Goal: Task Accomplishment & Management: Use online tool/utility

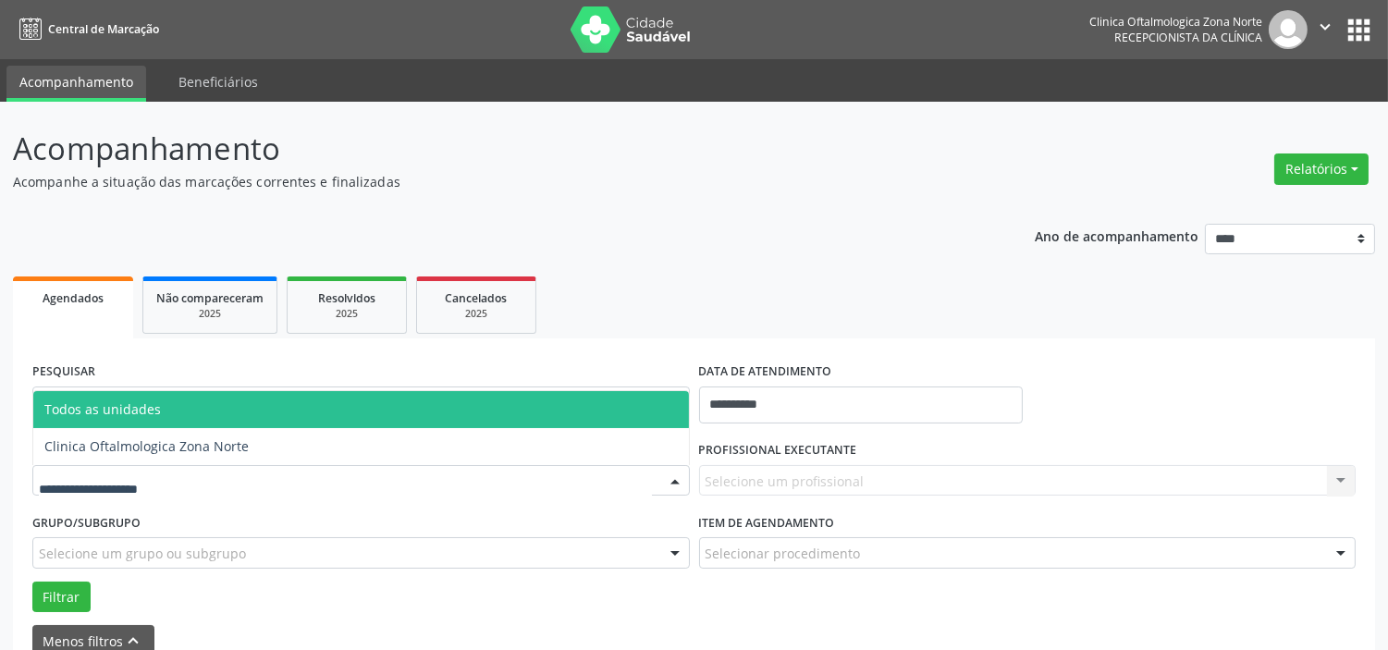
click at [206, 454] on span "Clinica Oftalmologica Zona Norte" at bounding box center [361, 446] width 656 height 37
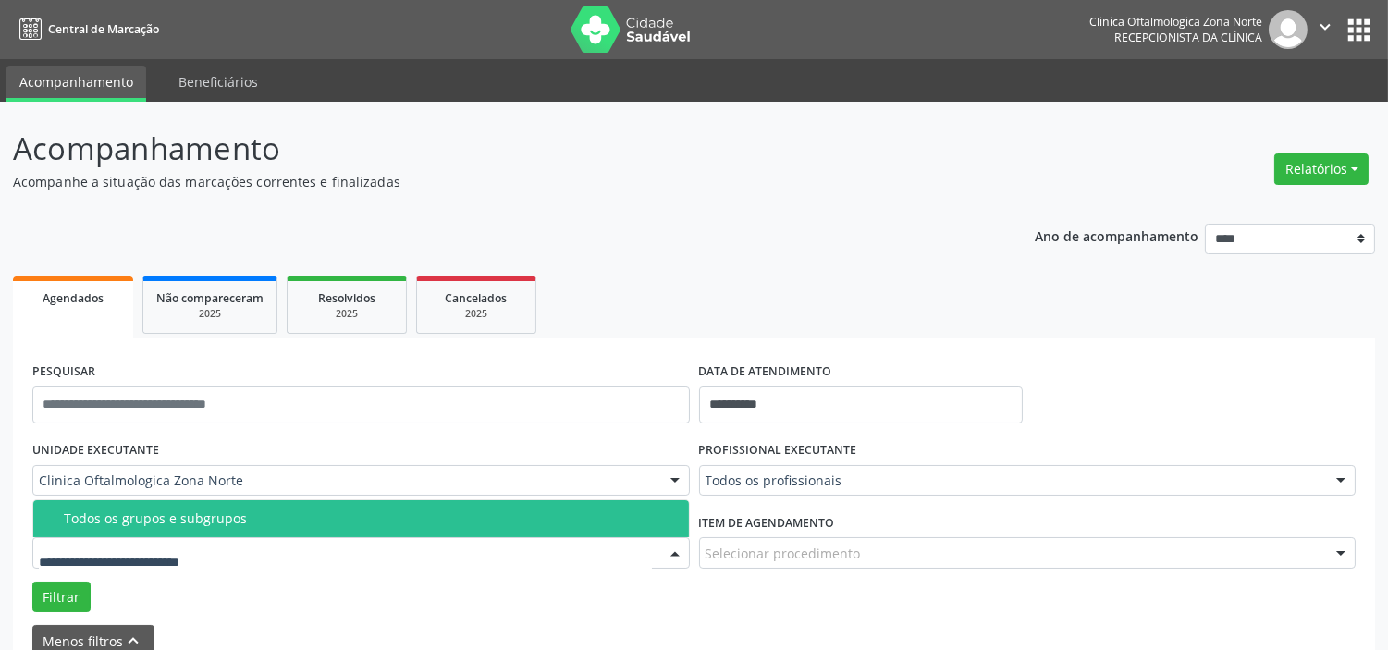
click at [219, 511] on div "Todos os grupos e subgrupos" at bounding box center [371, 518] width 614 height 15
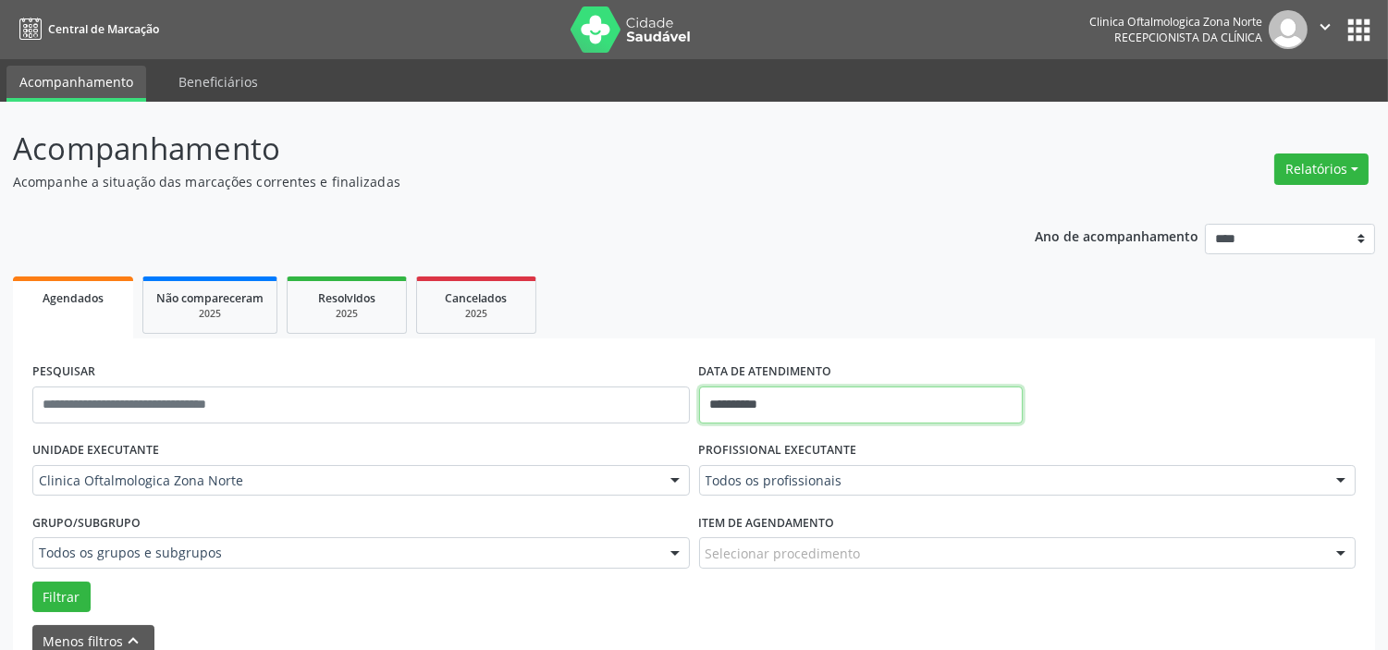
click at [817, 400] on input "**********" at bounding box center [861, 405] width 324 height 37
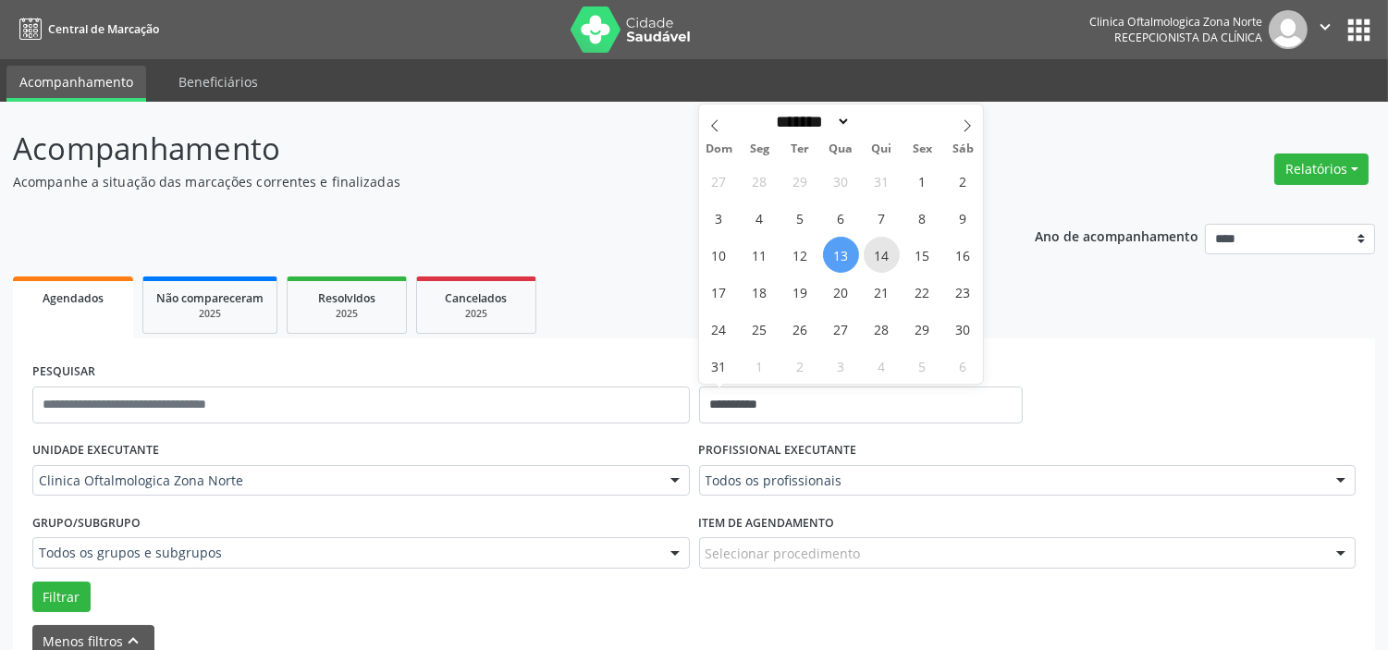
click at [881, 254] on span "14" at bounding box center [882, 255] width 36 height 36
type input "**********"
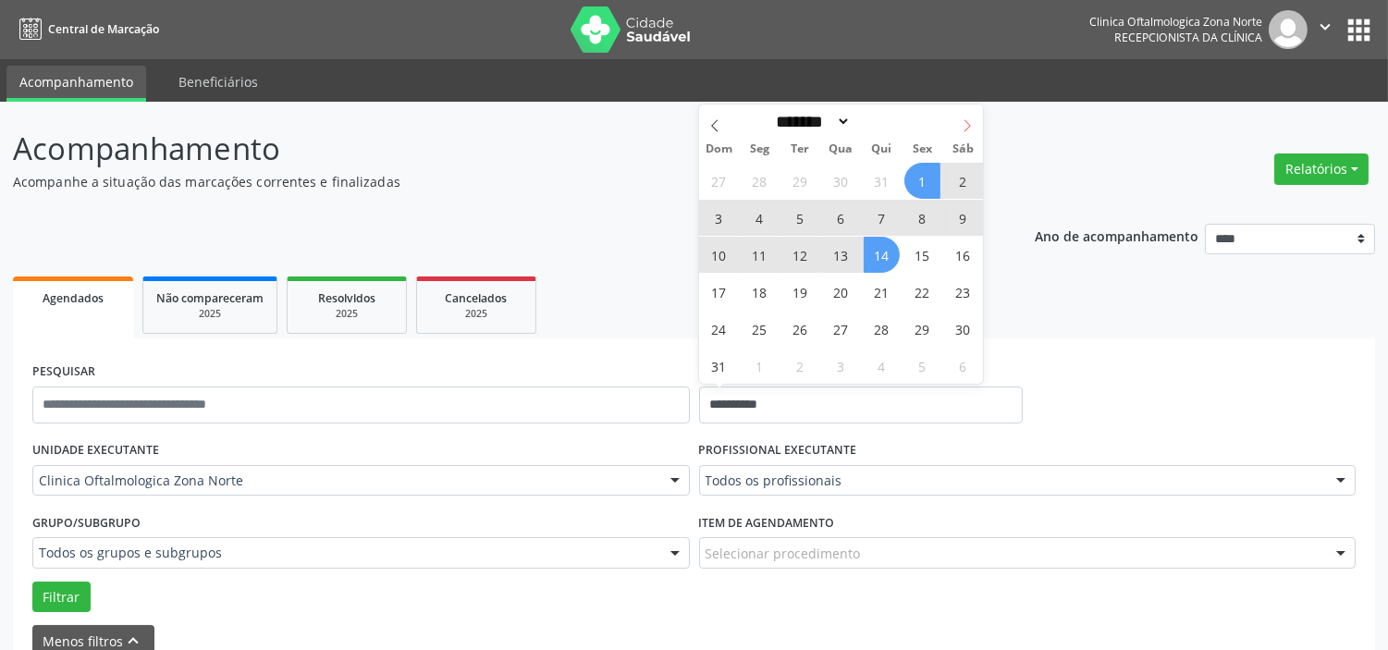
click at [964, 126] on icon at bounding box center [967, 125] width 13 height 13
select select "*"
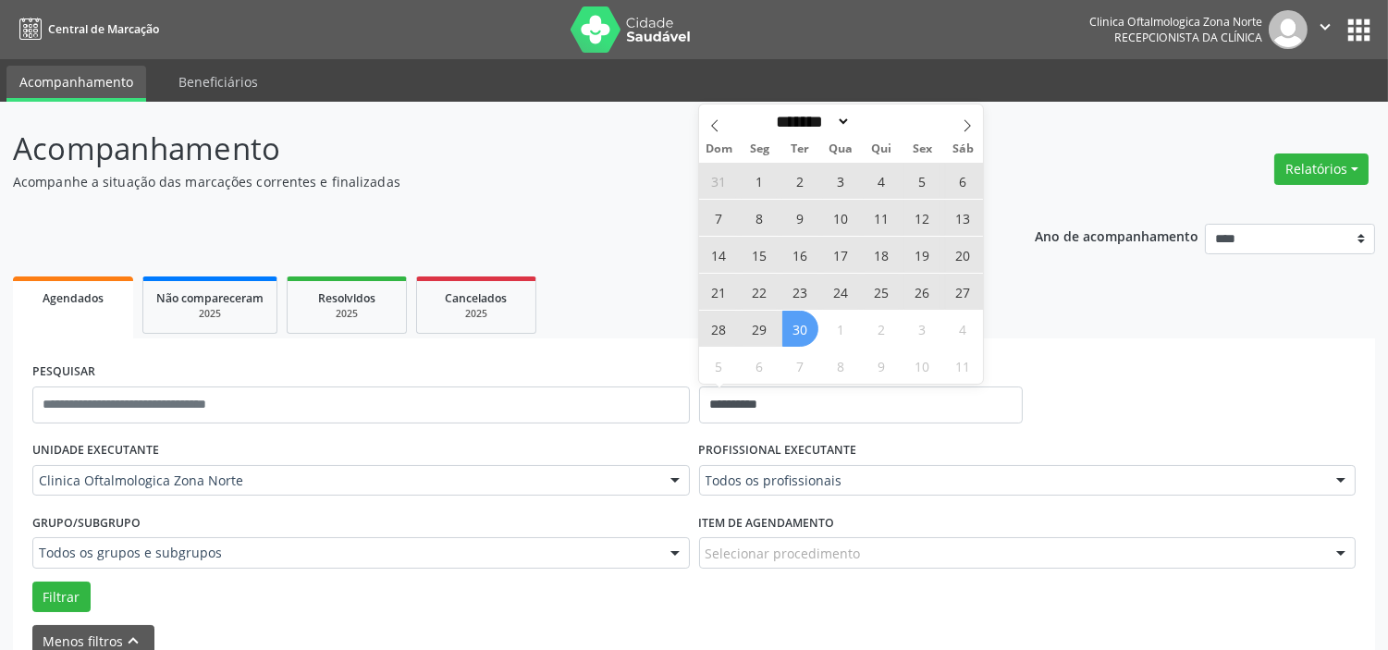
click at [807, 328] on span "30" at bounding box center [800, 329] width 36 height 36
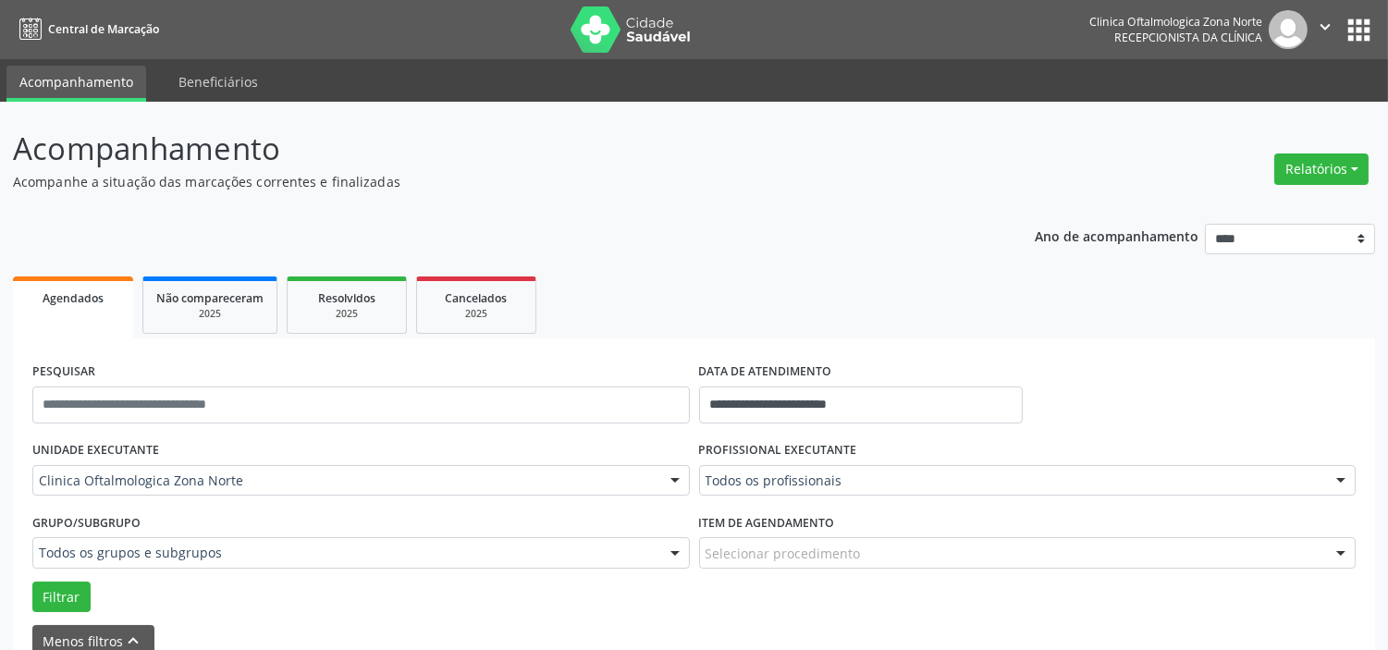
click at [809, 466] on div "Todos os profissionais" at bounding box center [1028, 480] width 658 height 31
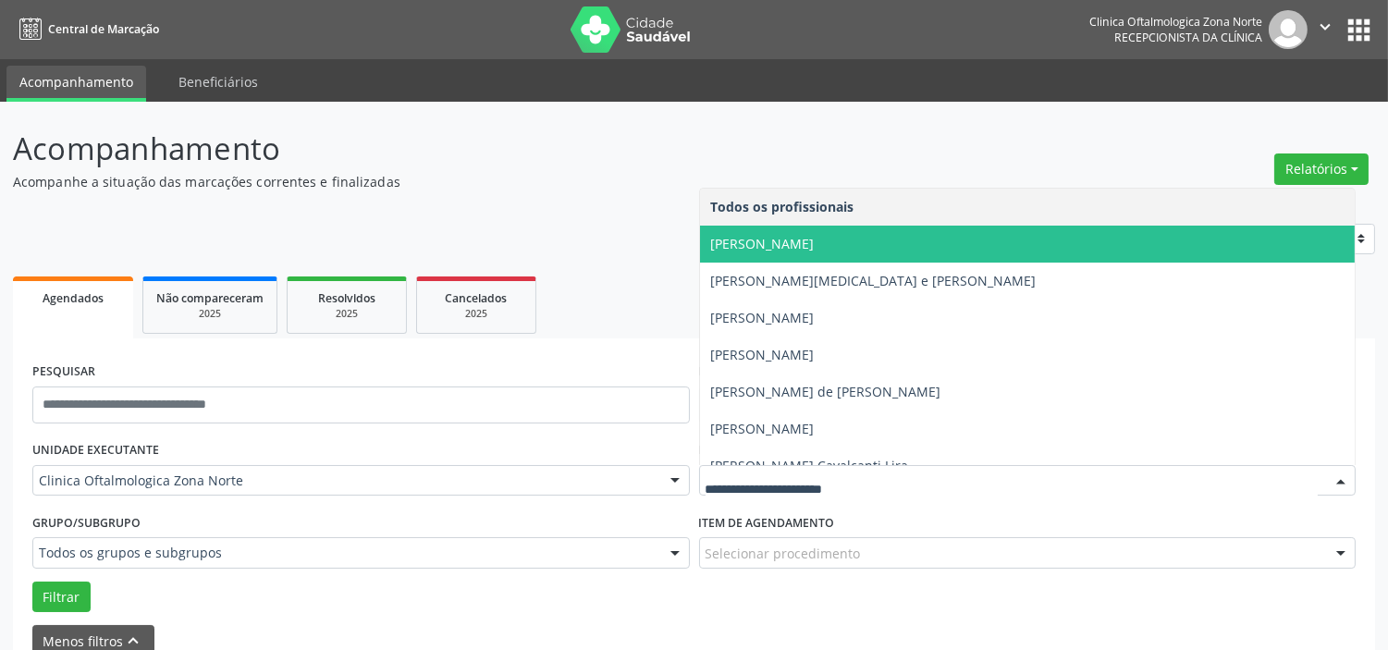
click at [811, 252] on span "[PERSON_NAME]" at bounding box center [1028, 244] width 656 height 37
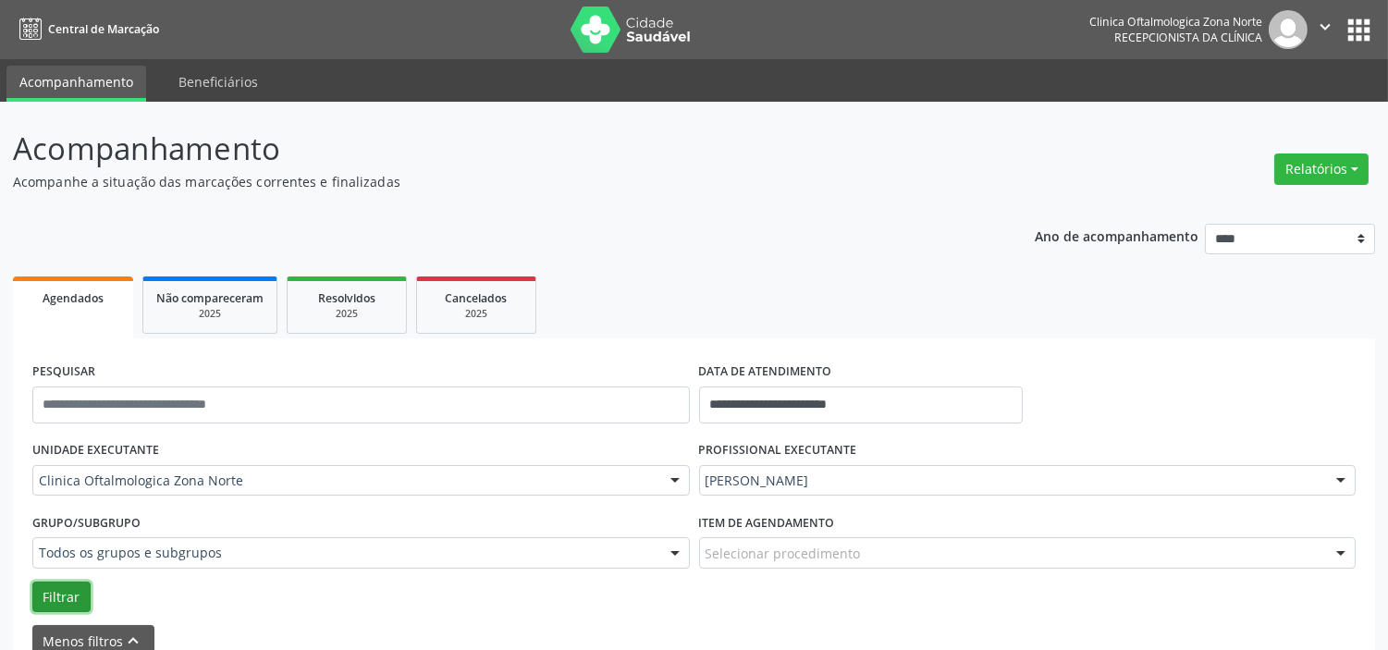
click at [74, 597] on button "Filtrar" at bounding box center [61, 597] width 58 height 31
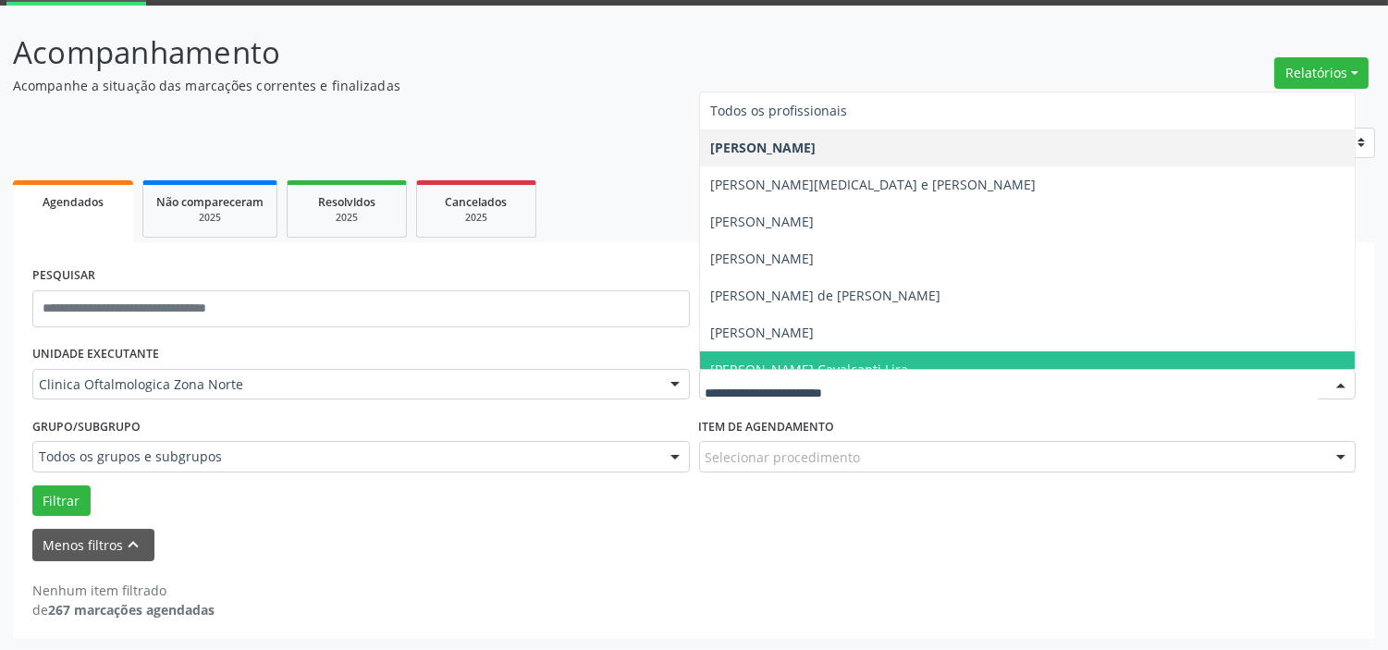
scroll to position [93, 0]
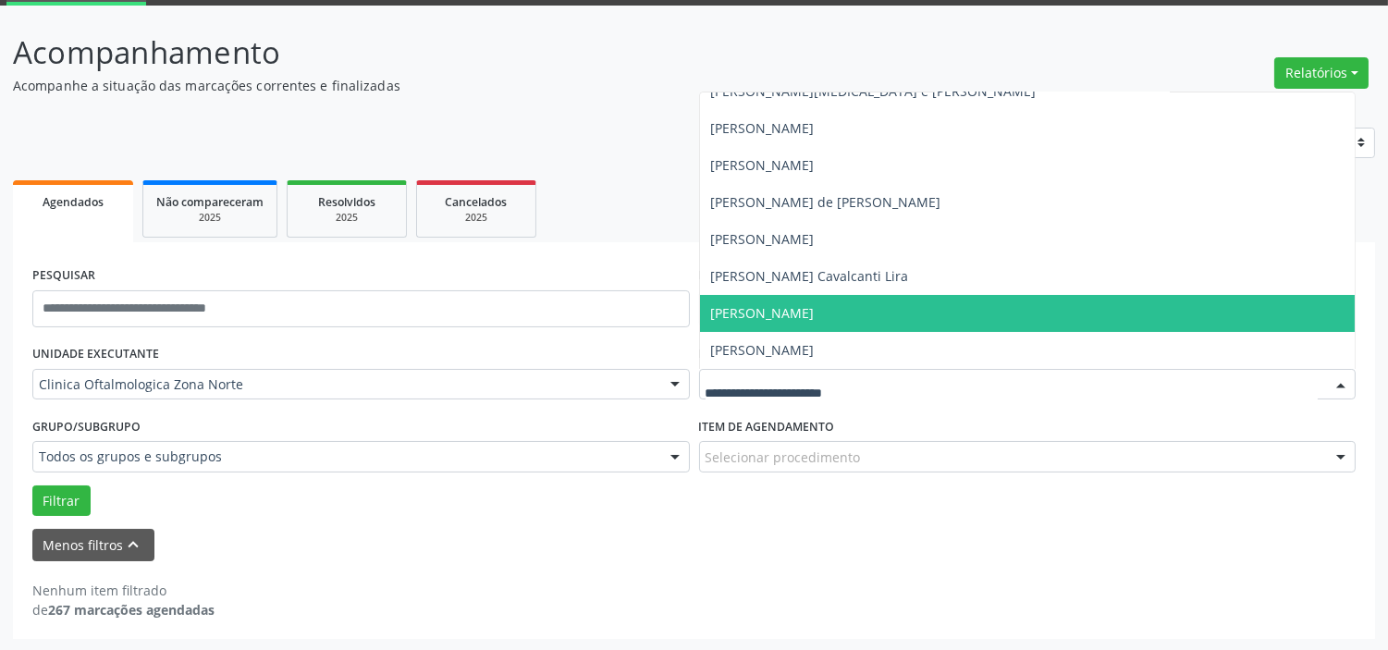
click at [797, 312] on span "[PERSON_NAME]" at bounding box center [763, 313] width 104 height 18
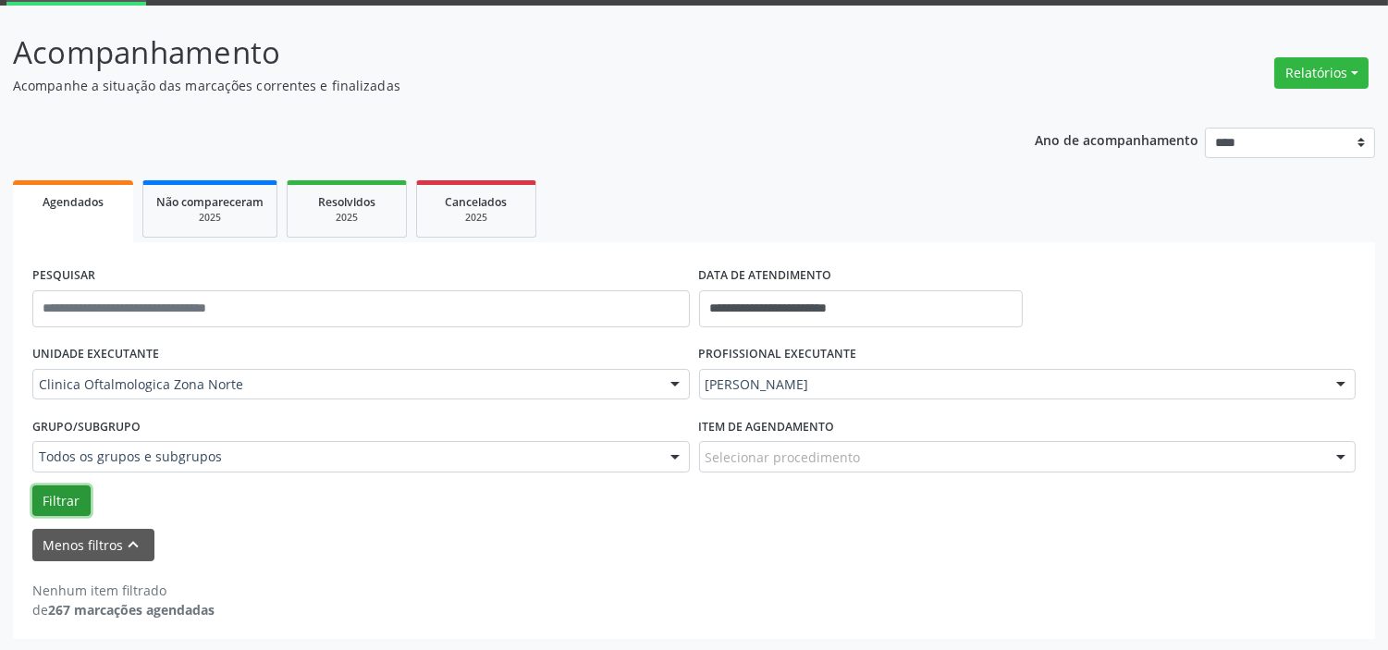
click at [68, 499] on button "Filtrar" at bounding box center [61, 501] width 58 height 31
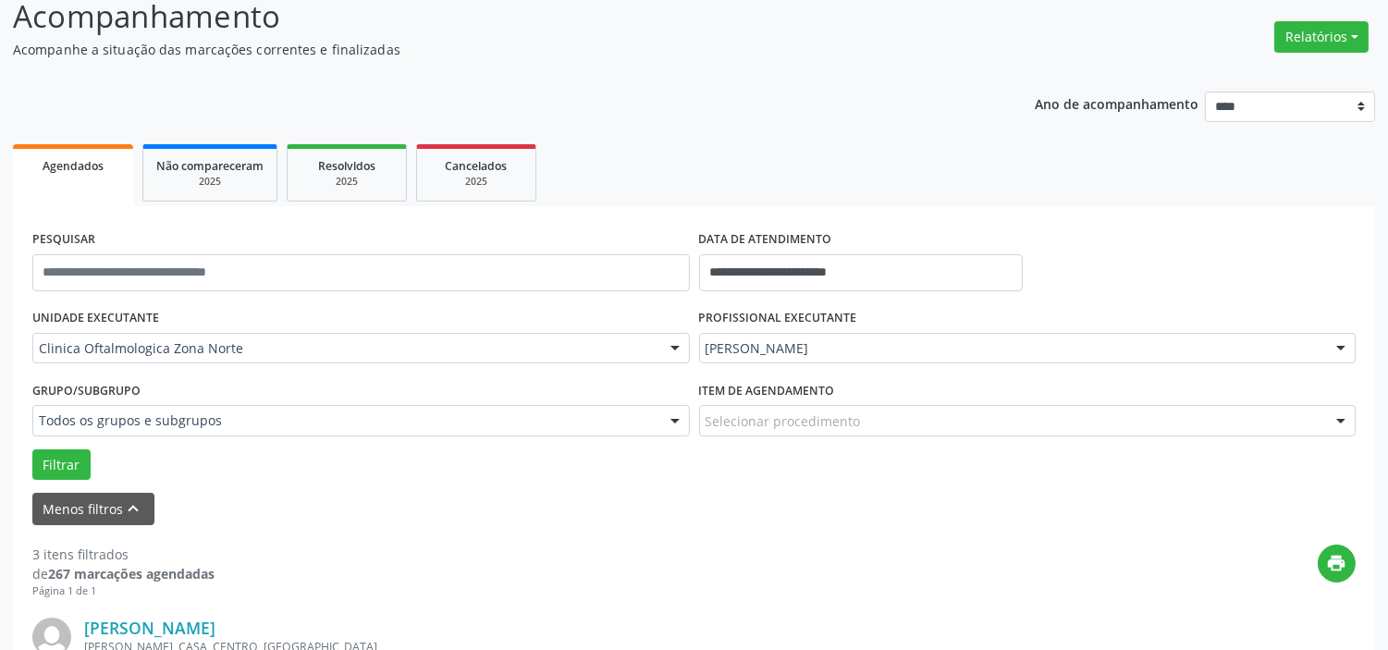
scroll to position [0, 0]
